Goal: Check status: Check status

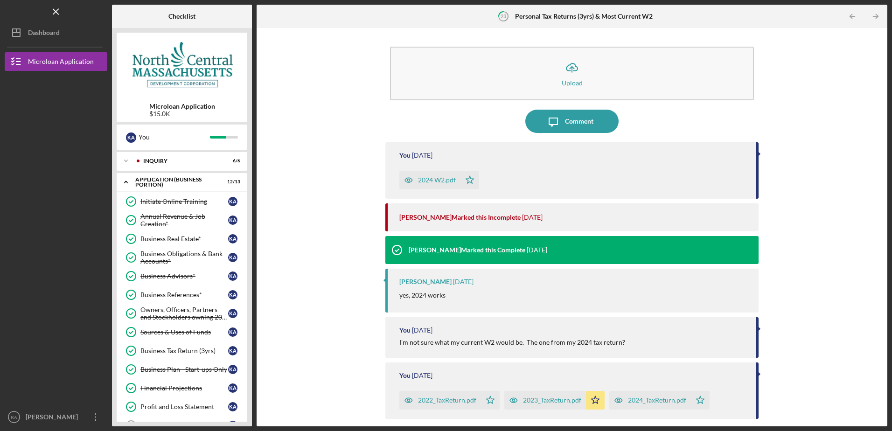
scroll to position [267, 0]
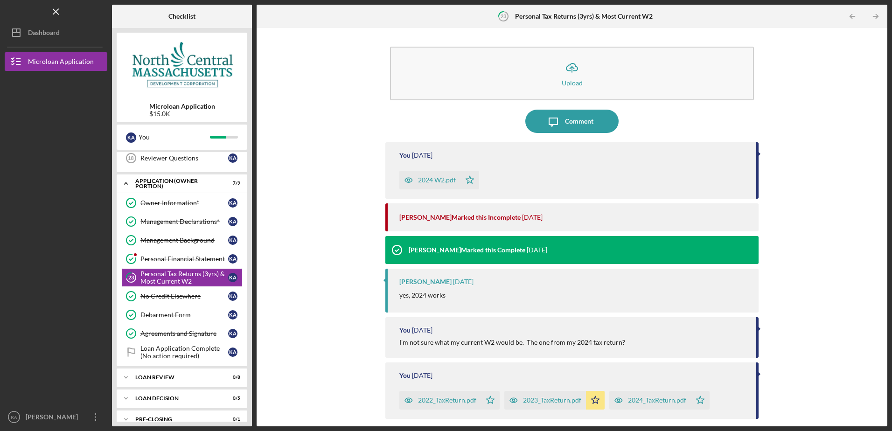
click at [338, 253] on div "Icon/Upload Upload Icon/Message Comment You [DATE] 2024 W2.pdf Icon/Star [PERSO…" at bounding box center [572, 227] width 622 height 389
click at [349, 136] on div "Icon/Upload Upload Icon/Message Comment You [DATE] 2024 W2.pdf Icon/Star [PERSO…" at bounding box center [572, 227] width 622 height 389
click at [292, 275] on div "Icon/Upload Upload Icon/Message Comment You [DATE] 2024 W2.pdf Icon/Star [PERSO…" at bounding box center [572, 227] width 622 height 389
click at [347, 111] on div "Icon/Upload Upload Icon/Message Comment You [DATE] 2024 W2.pdf Icon/Star [PERSO…" at bounding box center [572, 227] width 622 height 389
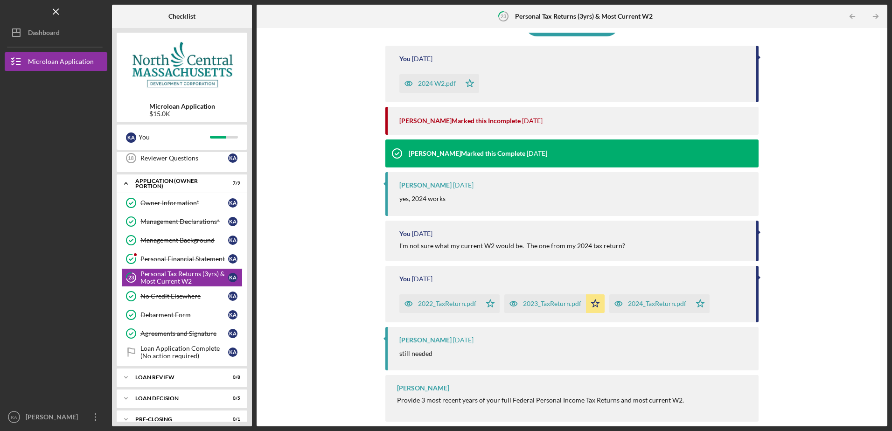
scroll to position [0, 0]
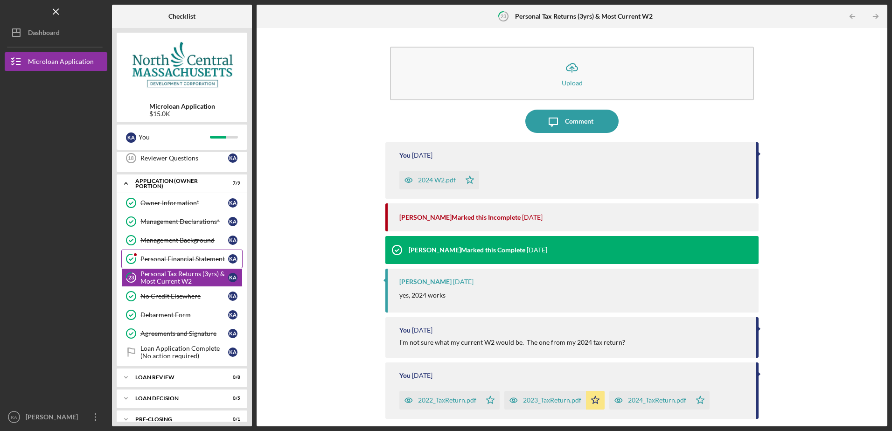
click at [196, 259] on div "Personal Financial Statement" at bounding box center [184, 258] width 88 height 7
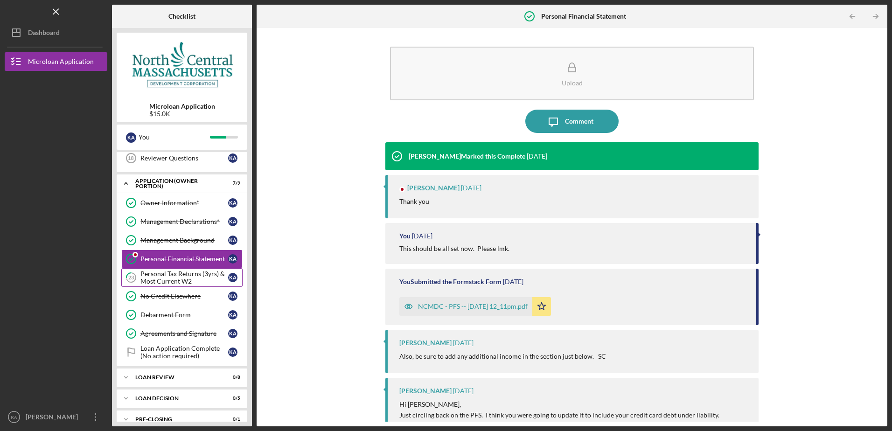
click at [195, 278] on div "Personal Tax Returns (3yrs) & Most Current W2" at bounding box center [184, 277] width 88 height 15
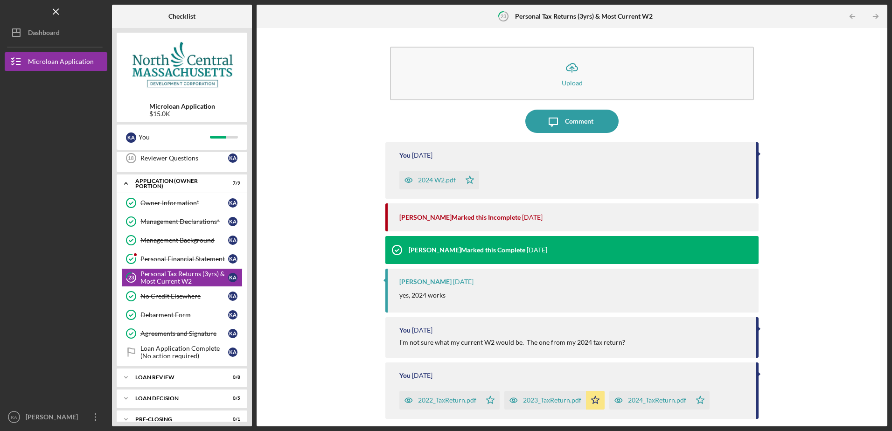
click at [270, 176] on div "Icon/Upload Upload Icon/Message Comment You [DATE] 2024 W2.pdf Icon/Star [PERSO…" at bounding box center [572, 227] width 622 height 389
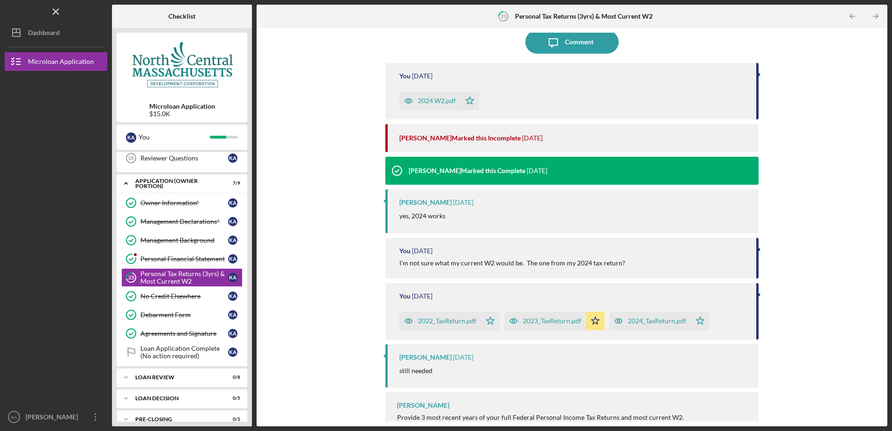
scroll to position [93, 0]
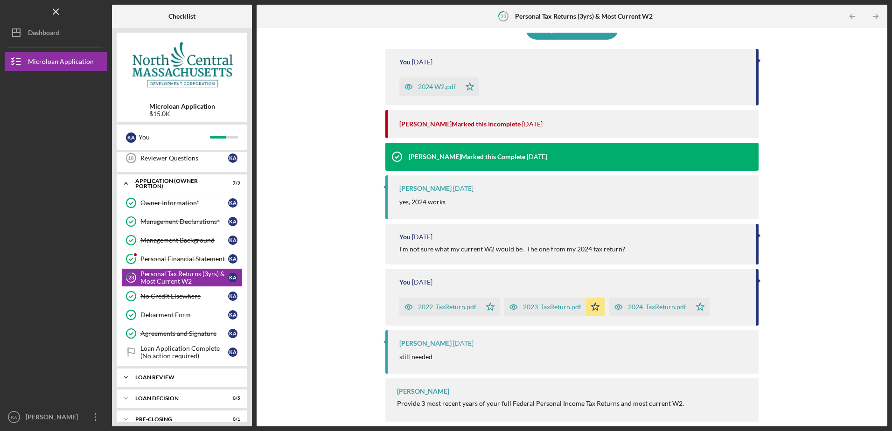
click at [179, 379] on div "LOAN REVIEW" at bounding box center [185, 378] width 100 height 6
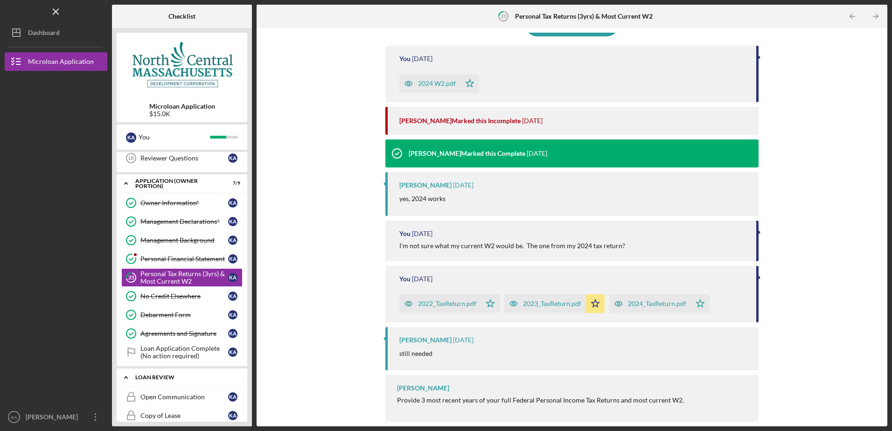
click at [126, 379] on icon "Icon/Expander" at bounding box center [126, 377] width 19 height 19
click at [126, 378] on polyline at bounding box center [126, 378] width 3 height 2
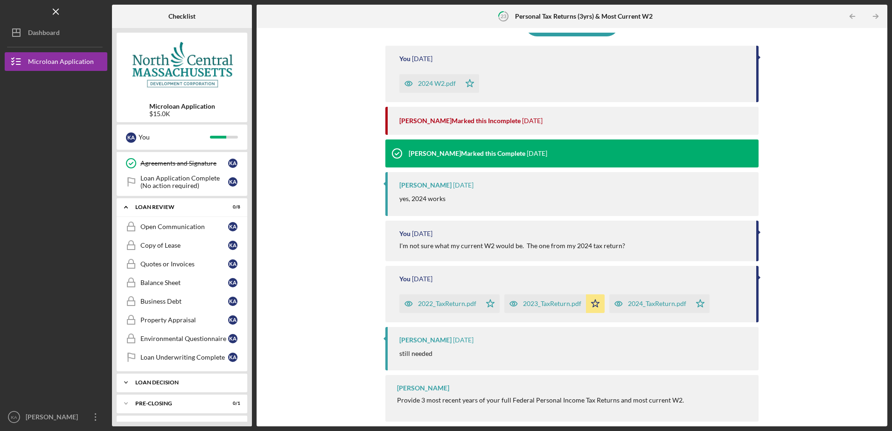
scroll to position [455, 0]
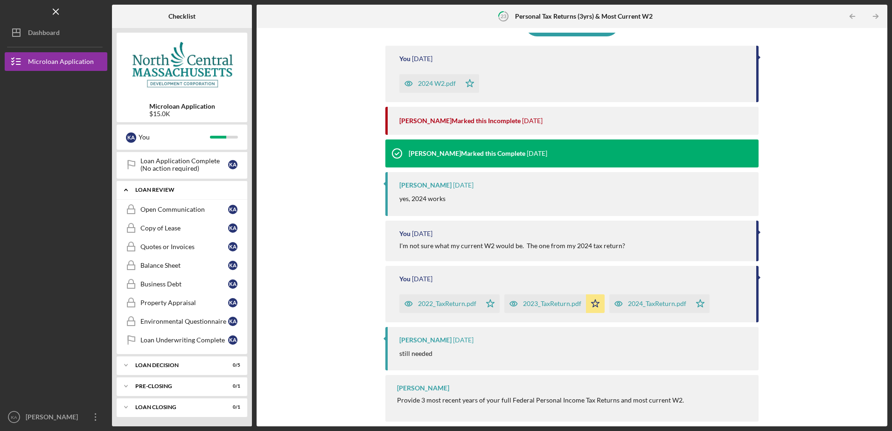
click at [124, 187] on icon "Icon/Expander" at bounding box center [126, 190] width 19 height 19
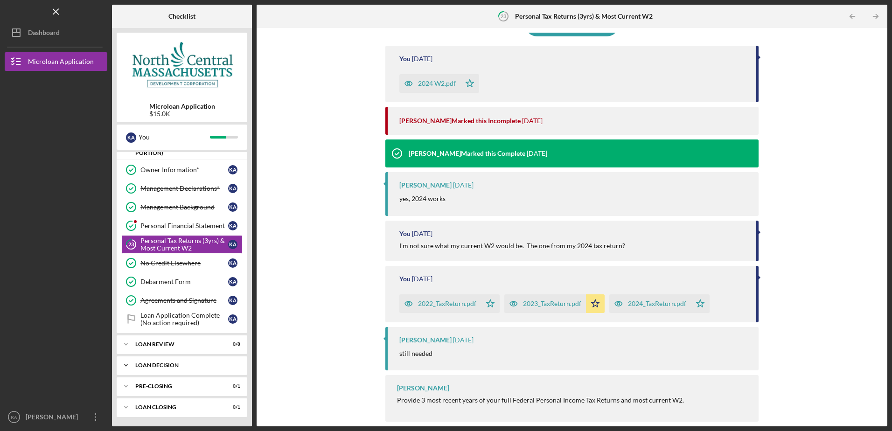
click at [125, 363] on icon "Icon/Expander" at bounding box center [126, 365] width 19 height 19
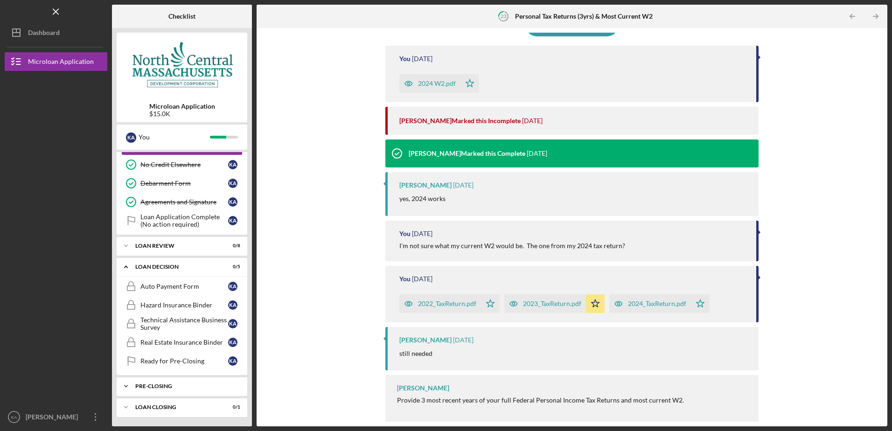
click at [126, 386] on icon "Icon/Expander" at bounding box center [126, 386] width 19 height 19
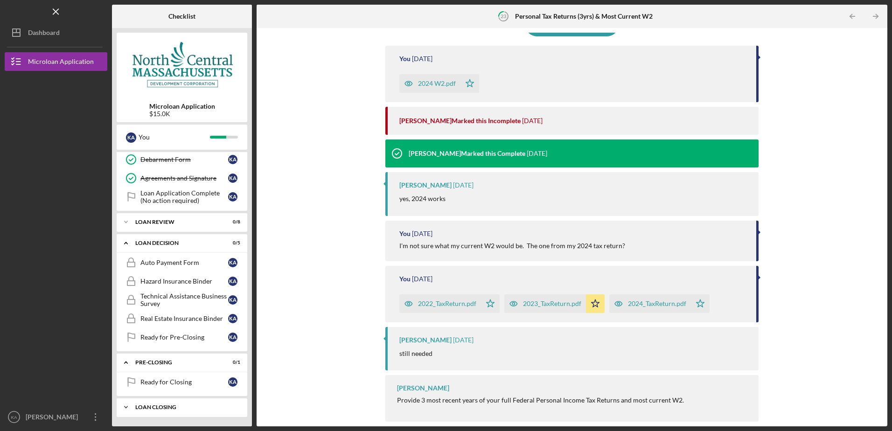
click at [123, 407] on icon "Icon/Expander" at bounding box center [126, 407] width 19 height 19
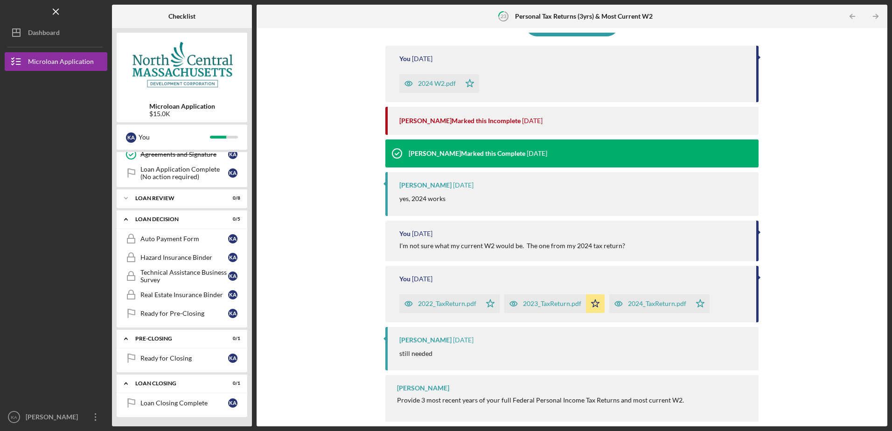
click at [316, 338] on div "Icon/Upload Upload Icon/Message Comment You [DATE] 2024 W2.pdf Icon/Star [PERSO…" at bounding box center [572, 227] width 622 height 389
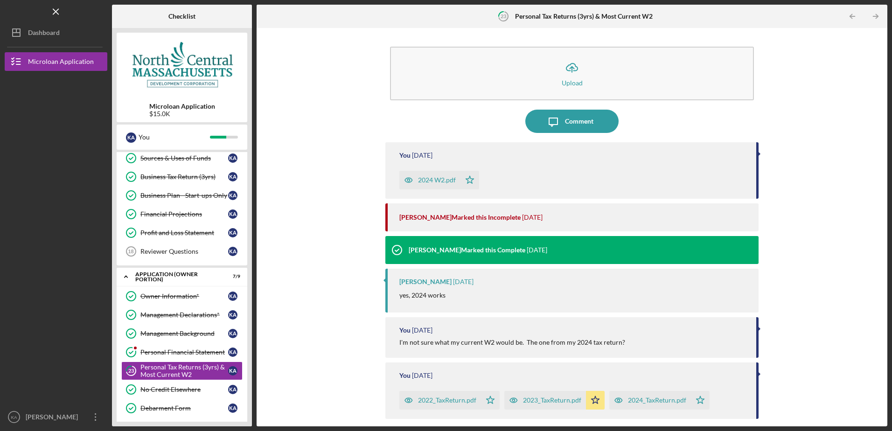
scroll to position [187, 0]
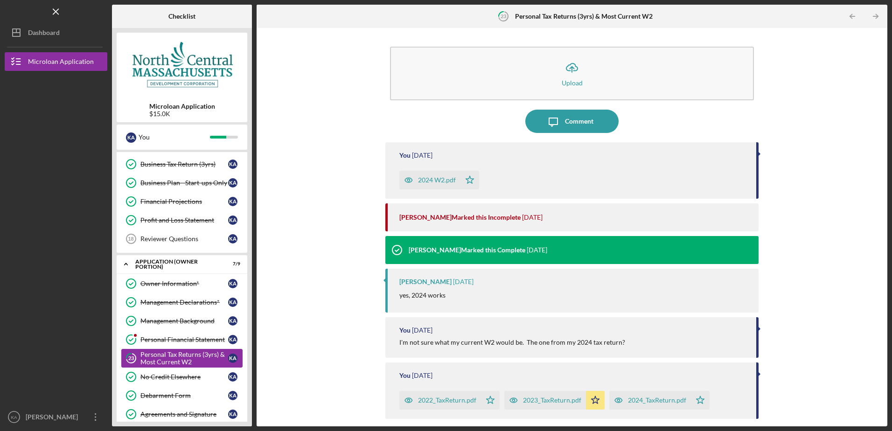
click at [203, 360] on div "Personal Tax Returns (3yrs) & Most Current W2" at bounding box center [184, 358] width 88 height 15
click at [332, 270] on div "Icon/Upload Upload Icon/Message Comment You [DATE] 2024 W2.pdf Icon/Star [PERSO…" at bounding box center [572, 227] width 622 height 389
click at [185, 340] on div "Personal Financial Statement" at bounding box center [184, 339] width 88 height 7
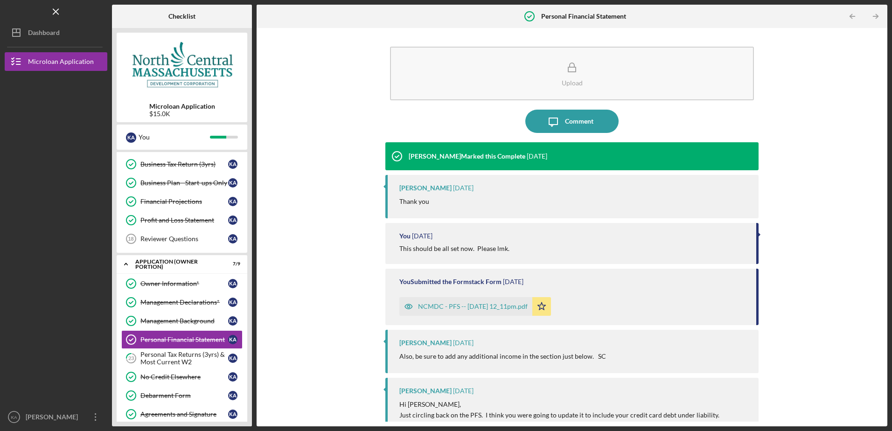
click at [326, 270] on div "Upload Icon/Message Comment [PERSON_NAME] Marked this Complete [DATE] [PERSON_N…" at bounding box center [572, 227] width 622 height 389
click at [178, 354] on div "Personal Tax Returns (3yrs) & Most Current W2" at bounding box center [184, 358] width 88 height 15
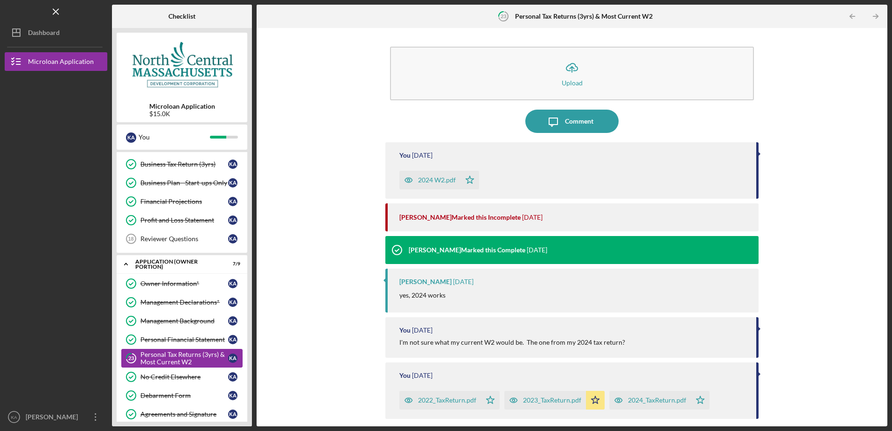
click at [178, 354] on div "Personal Tax Returns (3yrs) & Most Current W2" at bounding box center [184, 358] width 88 height 15
click at [318, 284] on div "Icon/Upload Upload Icon/Message Comment You [DATE] 2024 W2.pdf Icon/Star [PERSO…" at bounding box center [572, 227] width 622 height 389
click at [91, 414] on icon "Icon/Overflow" at bounding box center [95, 417] width 23 height 23
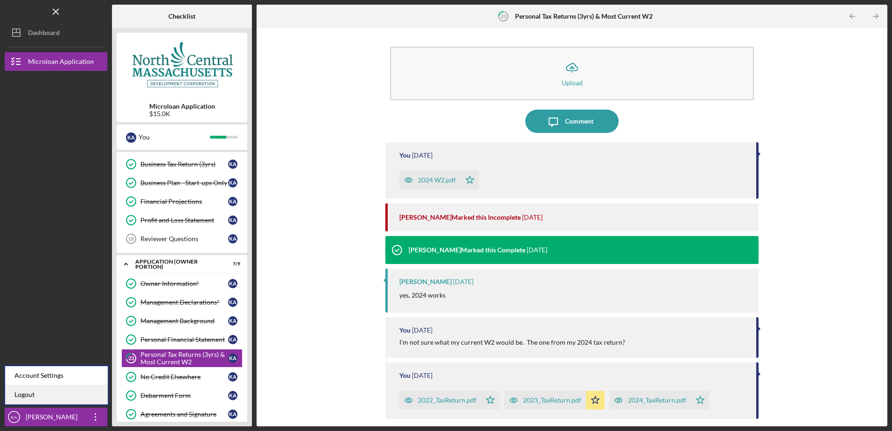
click at [28, 388] on link "Logout" at bounding box center [56, 395] width 103 height 19
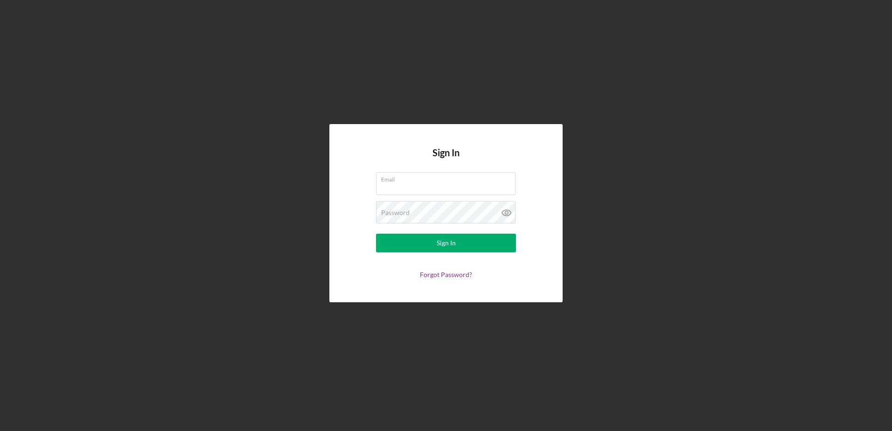
type input "[EMAIL_ADDRESS][DOMAIN_NAME]"
